Goal: Task Accomplishment & Management: Use online tool/utility

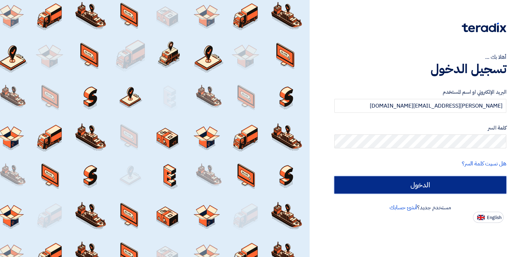
click at [383, 179] on input "الدخول" at bounding box center [420, 184] width 172 height 17
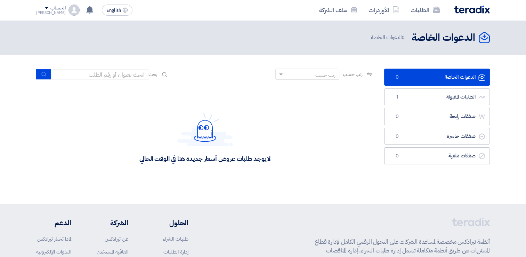
drag, startPoint x: 327, startPoint y: 98, endPoint x: 509, endPoint y: 131, distance: 185.5
click at [510, 131] on section "الدعوات الخاصة الدعوات الخاصة 0 الطلبات المقبولة الطلبات المقبولة 1 صفقات رابحة…" at bounding box center [263, 129] width 526 height 149
click at [432, 99] on link "الطلبات المقبولة الطلبات المقبولة 1" at bounding box center [437, 96] width 106 height 17
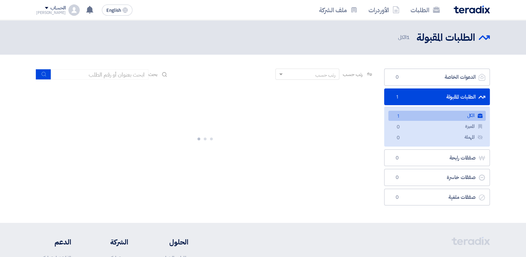
click at [442, 116] on link "الكل الكل 1" at bounding box center [436, 116] width 97 height 10
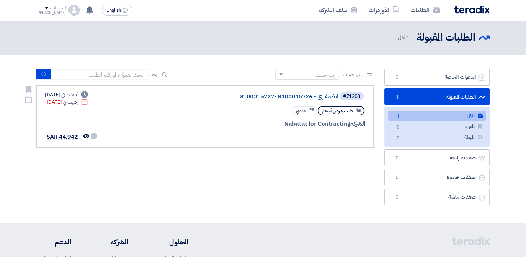
click at [269, 97] on link "انظمة رى - 8100015726 -8100015727" at bounding box center [268, 96] width 139 height 6
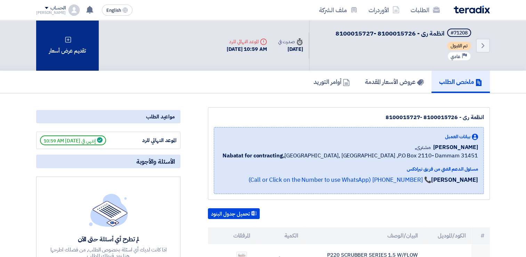
click at [50, 49] on div "تقديم عرض أسعار" at bounding box center [67, 45] width 63 height 50
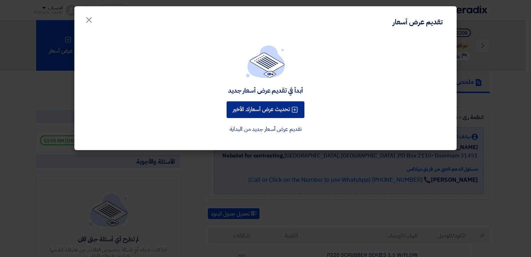
click at [253, 111] on button "تحديث عرض أسعارك الأخير" at bounding box center [266, 109] width 78 height 17
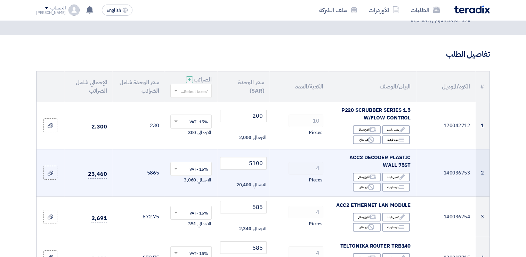
scroll to position [70, 0]
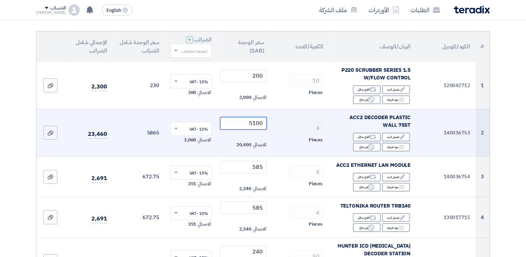
click at [245, 122] on input "5100" at bounding box center [243, 123] width 47 height 13
click at [249, 124] on input "5100" at bounding box center [243, 123] width 47 height 13
click at [258, 126] on input "5100" at bounding box center [243, 123] width 47 height 13
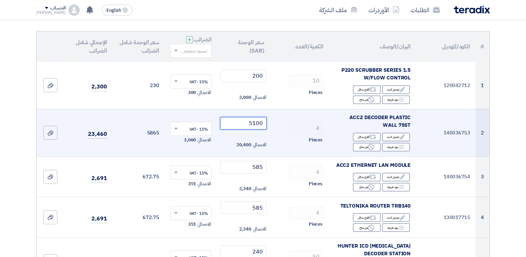
click at [258, 126] on input "5100" at bounding box center [243, 123] width 47 height 13
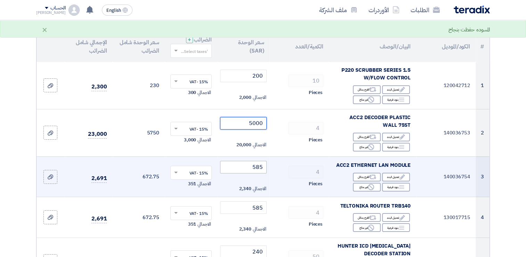
type input "5000"
click at [247, 169] on input "585" at bounding box center [243, 167] width 47 height 13
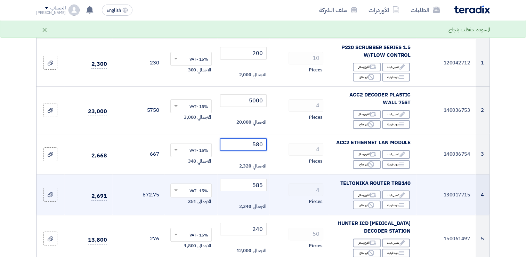
scroll to position [104, 0]
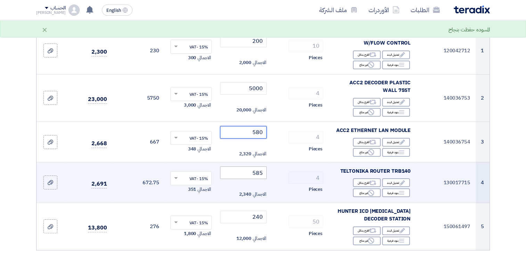
type input "580"
click at [234, 176] on input "585" at bounding box center [243, 172] width 47 height 13
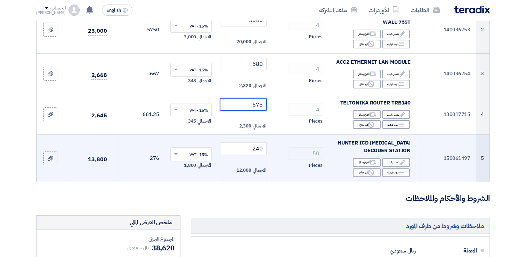
scroll to position [174, 0]
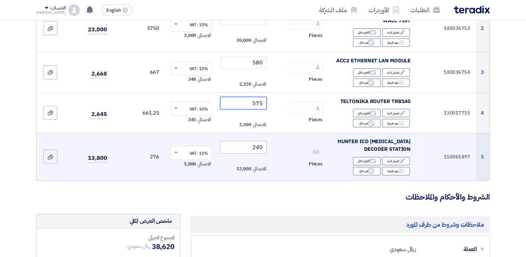
type input "575"
click at [241, 147] on input "240" at bounding box center [243, 147] width 47 height 13
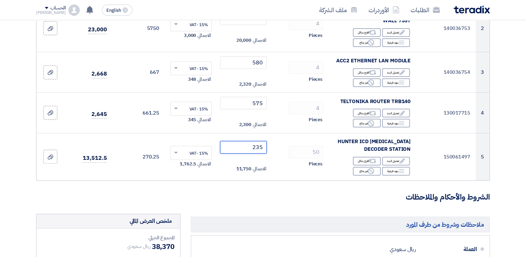
type input "235"
click at [262, 202] on form "تفاصيل الطلب # الكود/الموديل البيان/الوصف الكمية/العدد سعر الوحدة (SAR) الضرائب…" at bounding box center [263, 177] width 454 height 544
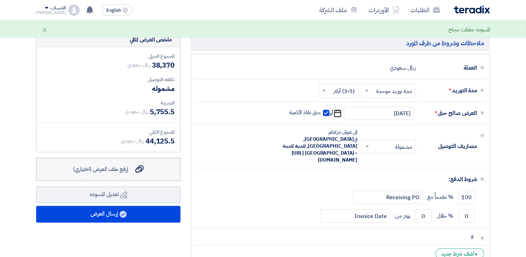
scroll to position [313, 0]
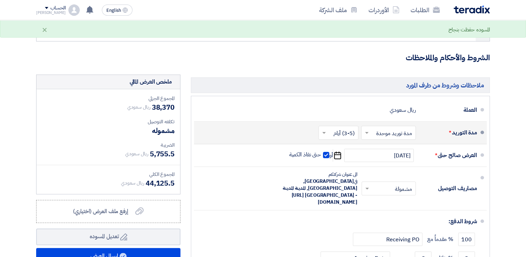
click at [323, 134] on span at bounding box center [323, 132] width 9 height 7
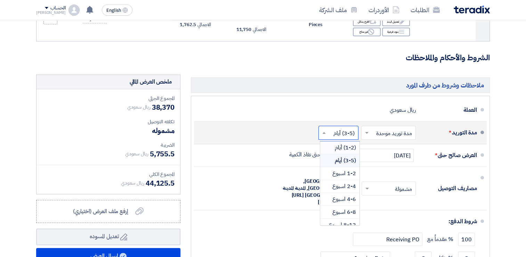
click at [343, 134] on input "text" at bounding box center [337, 133] width 36 height 10
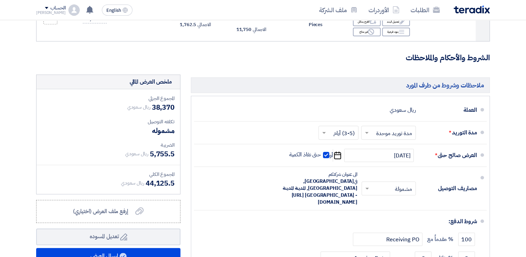
click at [513, 120] on section "تفاصيل الطلب # الكود/الموديل البيان/الوصف الكمية/العدد سعر الوحدة (SAR) الضرائب…" at bounding box center [263, 42] width 526 height 580
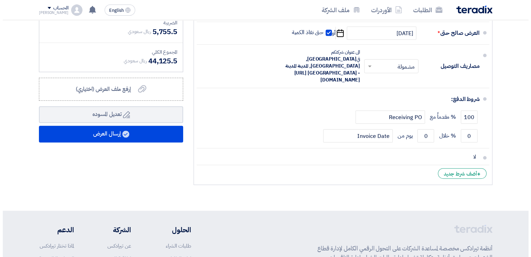
scroll to position [452, 0]
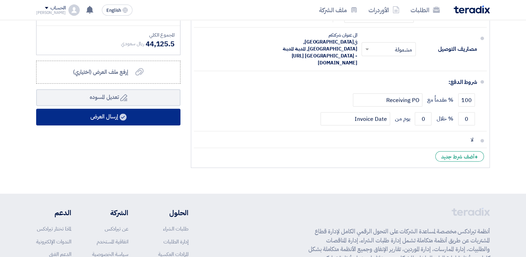
click at [114, 115] on button "إرسال العرض" at bounding box center [108, 116] width 144 height 17
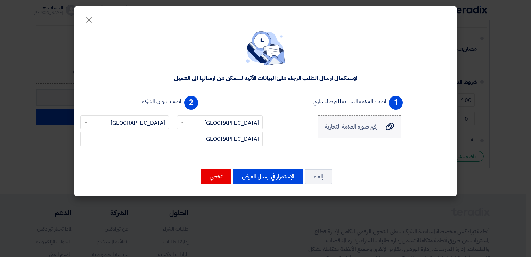
click at [362, 129] on span "ارفع صورة العلامة التجارية" at bounding box center [352, 126] width 54 height 8
click at [0, 0] on input "ارفع صورة العلامة التجارية ارفع صورة العلامة التجارية" at bounding box center [0, 0] width 0 height 0
click at [277, 177] on button "الإستمرار في ارسال العرض" at bounding box center [268, 176] width 71 height 15
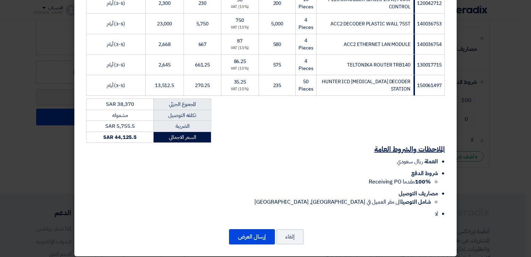
scroll to position [143, 0]
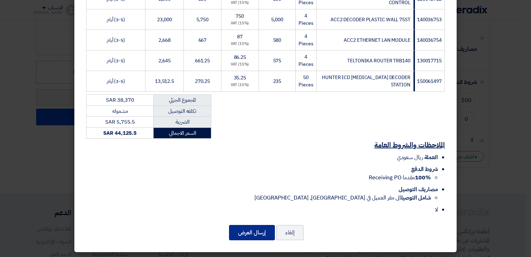
click at [264, 228] on button "إرسال العرض" at bounding box center [252, 232] width 46 height 15
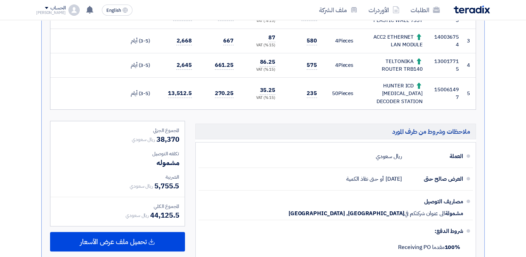
scroll to position [238, 0]
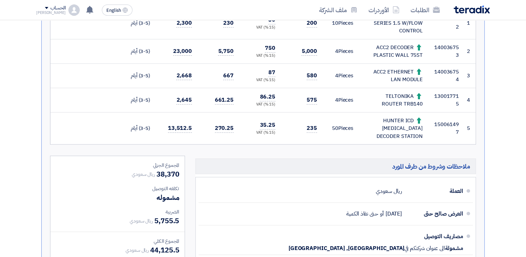
click at [328, 158] on h5 "ملاحظات وشروط من طرف المورد" at bounding box center [335, 166] width 281 height 16
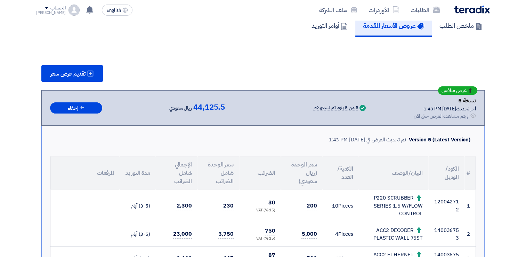
scroll to position [0, 0]
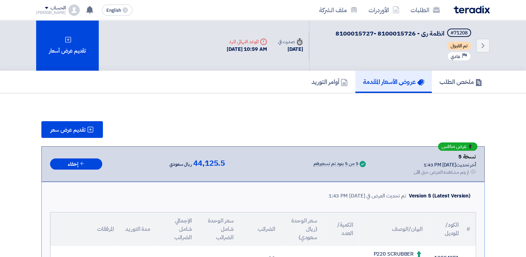
click at [413, 131] on div "تقديم عرض سعر" at bounding box center [262, 129] width 443 height 17
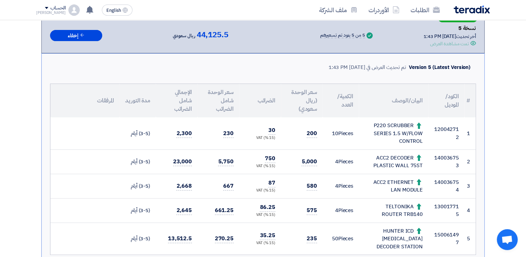
scroll to position [139, 0]
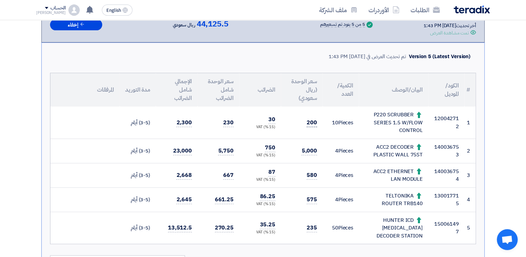
click at [314, 120] on span "200" at bounding box center [312, 122] width 10 height 9
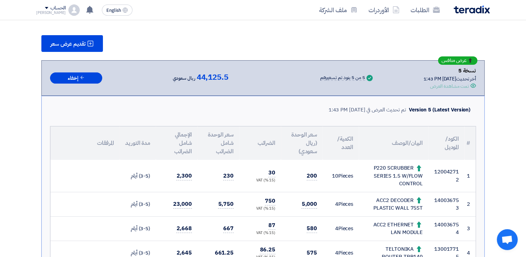
scroll to position [70, 0]
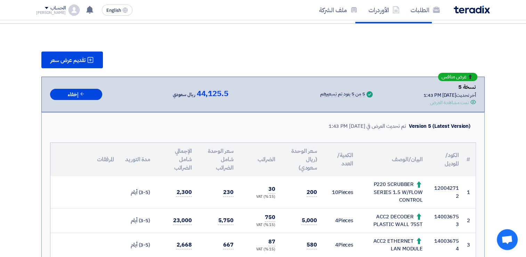
click at [54, 9] on div "الحساب" at bounding box center [57, 8] width 15 height 6
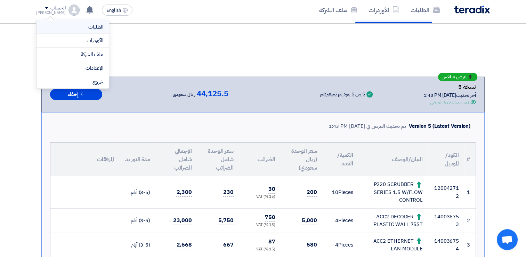
click at [91, 31] on li "الطلبات" at bounding box center [72, 27] width 72 height 14
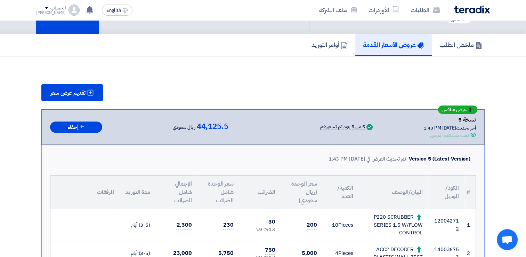
scroll to position [0, 0]
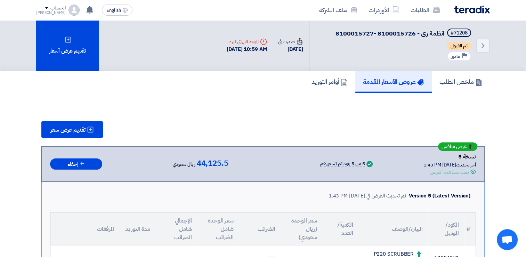
click at [68, 12] on img at bounding box center [73, 10] width 11 height 11
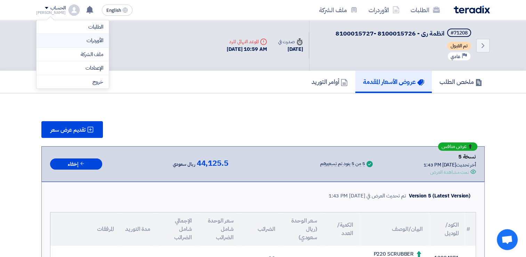
click at [98, 42] on link "الأوردرات" at bounding box center [72, 40] width 61 height 8
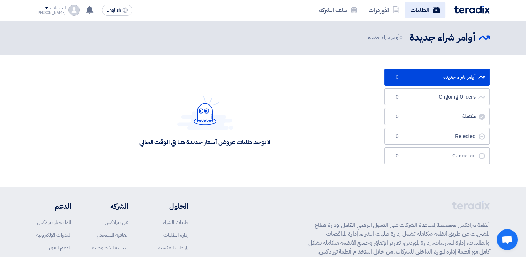
click at [428, 6] on link "الطلبات" at bounding box center [425, 10] width 40 height 16
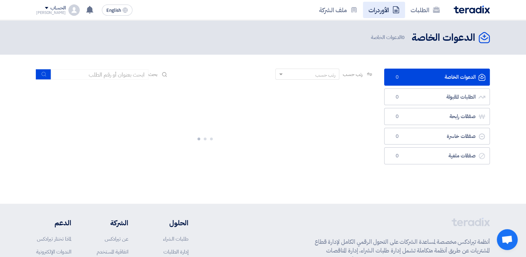
click at [388, 8] on link "الأوردرات" at bounding box center [384, 10] width 42 height 16
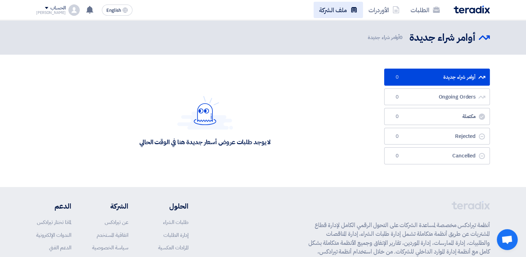
click at [333, 9] on link "ملف الشركة" at bounding box center [338, 10] width 49 height 16
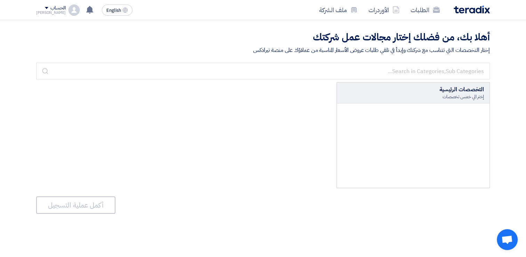
click at [50, 9] on div "الحساب" at bounding box center [57, 8] width 15 height 6
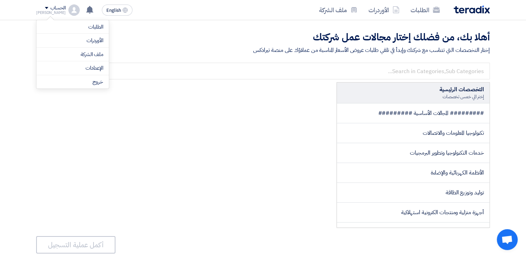
click at [247, 121] on div "التخصصات الرئيسية إختر الي خمس تخصصات ######### المجالات الأساسية ######### تكن…" at bounding box center [263, 154] width 454 height 145
click at [471, 11] on img at bounding box center [472, 10] width 36 height 8
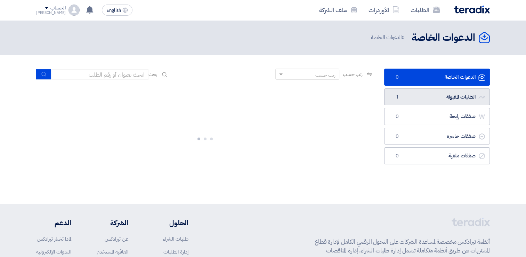
click at [442, 95] on link "الطلبات المقبولة الطلبات المقبولة 1" at bounding box center [437, 96] width 106 height 17
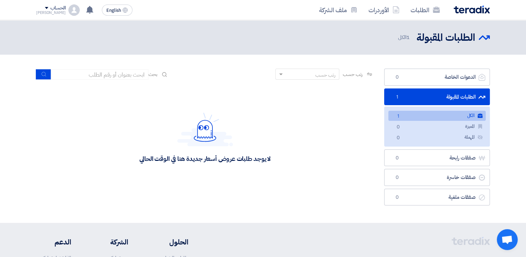
click at [449, 114] on link "الكل الكل 1" at bounding box center [436, 116] width 97 height 10
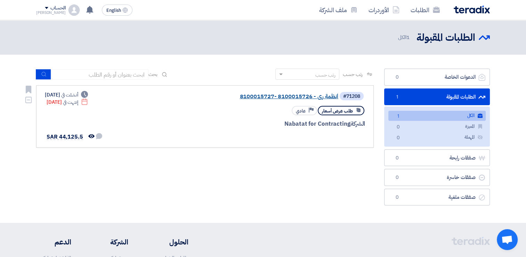
click at [284, 95] on link "انظمة رى - 8100015726 -8100015727" at bounding box center [268, 96] width 139 height 6
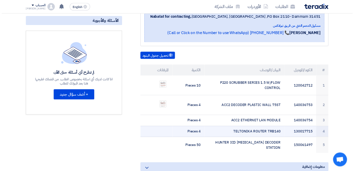
scroll to position [139, 0]
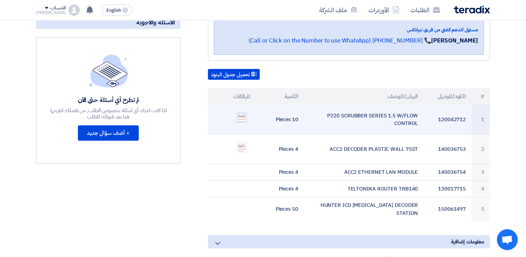
click at [240, 117] on img at bounding box center [242, 117] width 10 height 9
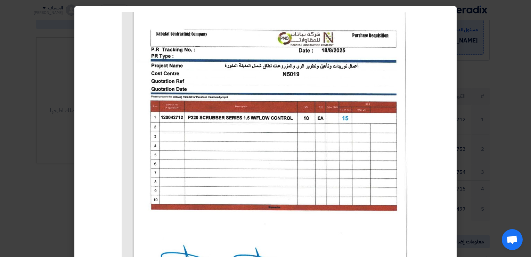
click at [481, 77] on modal-container at bounding box center [265, 128] width 531 height 257
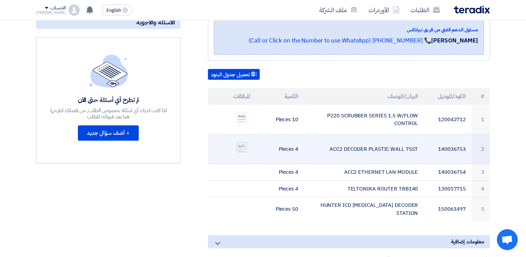
click at [245, 148] on img at bounding box center [242, 146] width 10 height 9
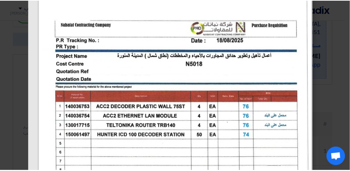
scroll to position [46, 0]
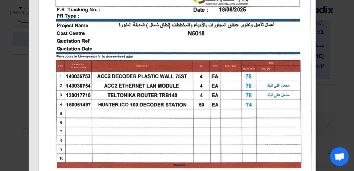
click at [334, 23] on modal-container at bounding box center [177, 85] width 354 height 171
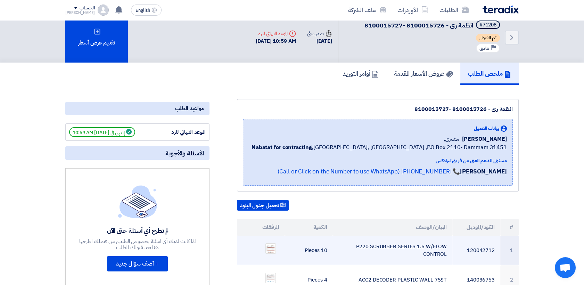
scroll to position [0, 0]
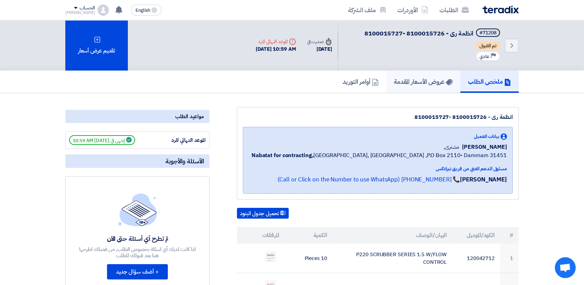
click at [424, 83] on h5 "عروض الأسعار المقدمة" at bounding box center [423, 82] width 59 height 8
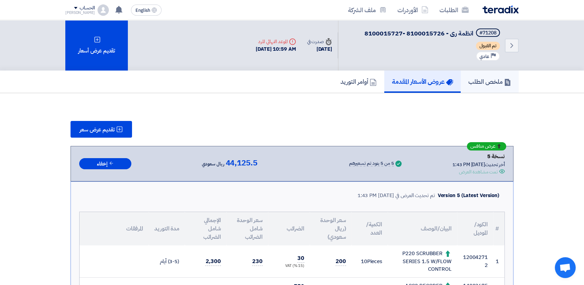
click at [480, 82] on h5 "ملخص الطلب" at bounding box center [490, 82] width 43 height 8
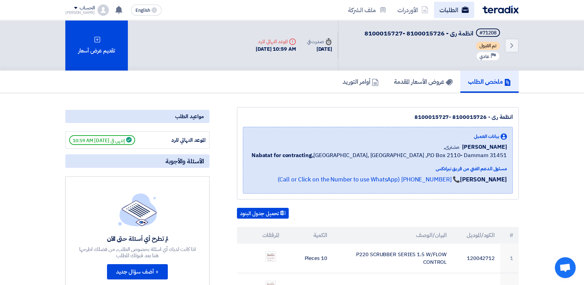
click at [454, 7] on link "الطلبات" at bounding box center [454, 10] width 40 height 16
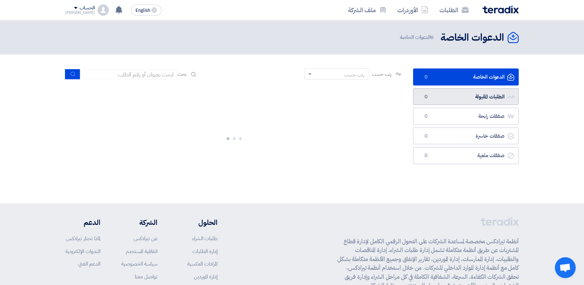
click at [454, 92] on link "الطلبات المقبولة الطلبات المقبولة 0" at bounding box center [466, 96] width 106 height 17
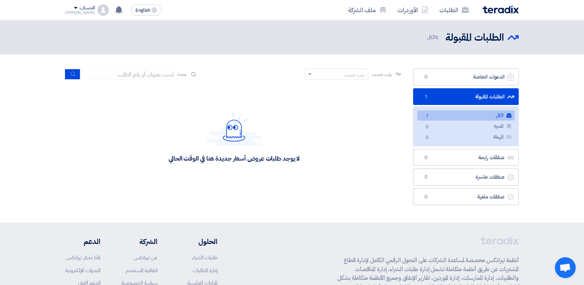
click at [462, 114] on link "الكل الكل 1" at bounding box center [465, 116] width 97 height 10
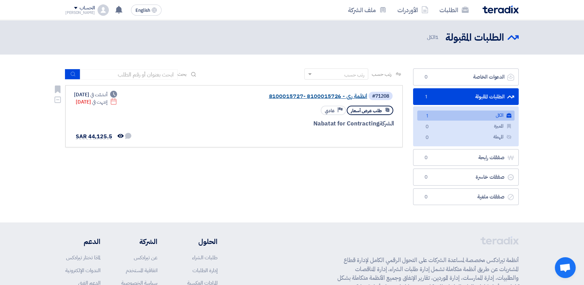
click at [336, 95] on link "انظمة رى - 8100015726 -8100015727" at bounding box center [297, 96] width 139 height 6
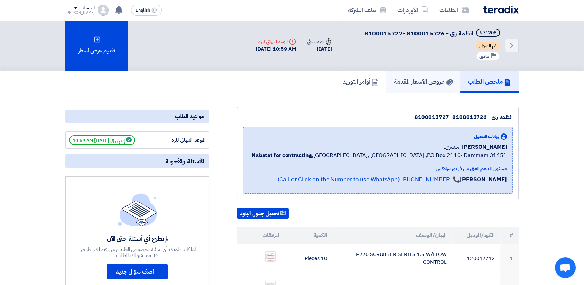
click at [418, 84] on h5 "عروض الأسعار المقدمة" at bounding box center [423, 82] width 59 height 8
